Goal: Information Seeking & Learning: Learn about a topic

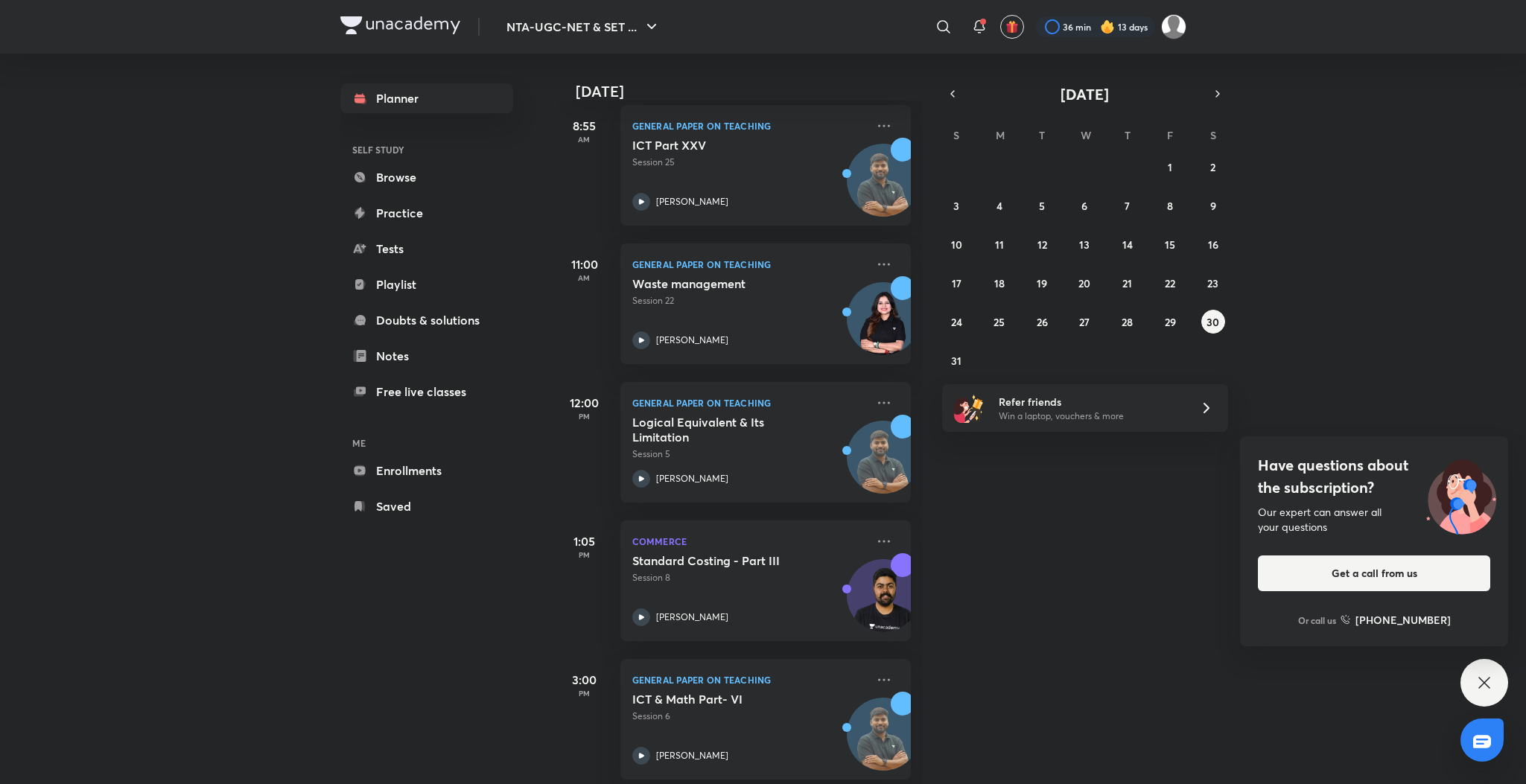
scroll to position [108, 0]
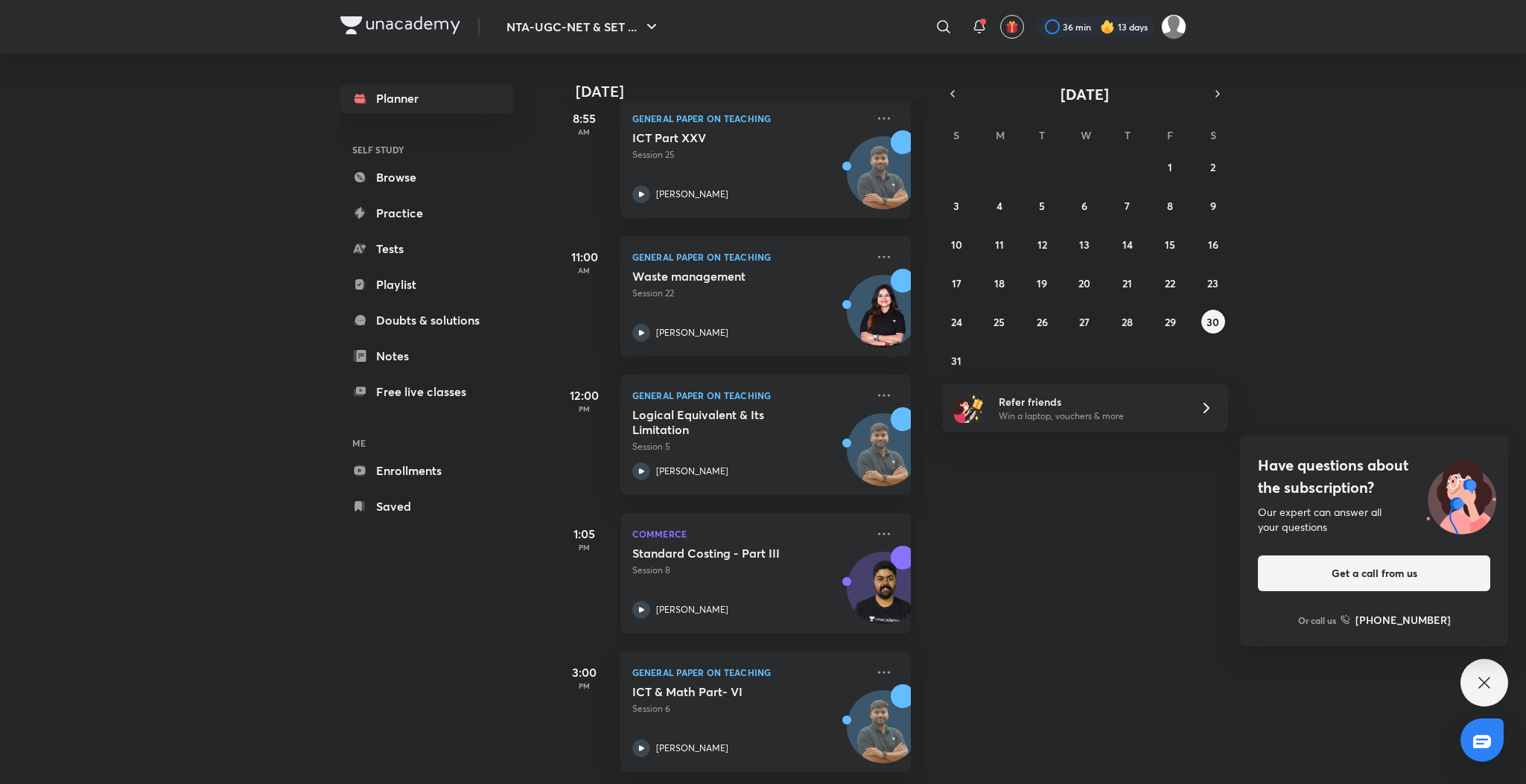
click at [646, 601] on icon at bounding box center [641, 609] width 18 height 18
click at [643, 462] on icon at bounding box center [641, 471] width 18 height 18
